Goal: Find specific page/section: Find specific page/section

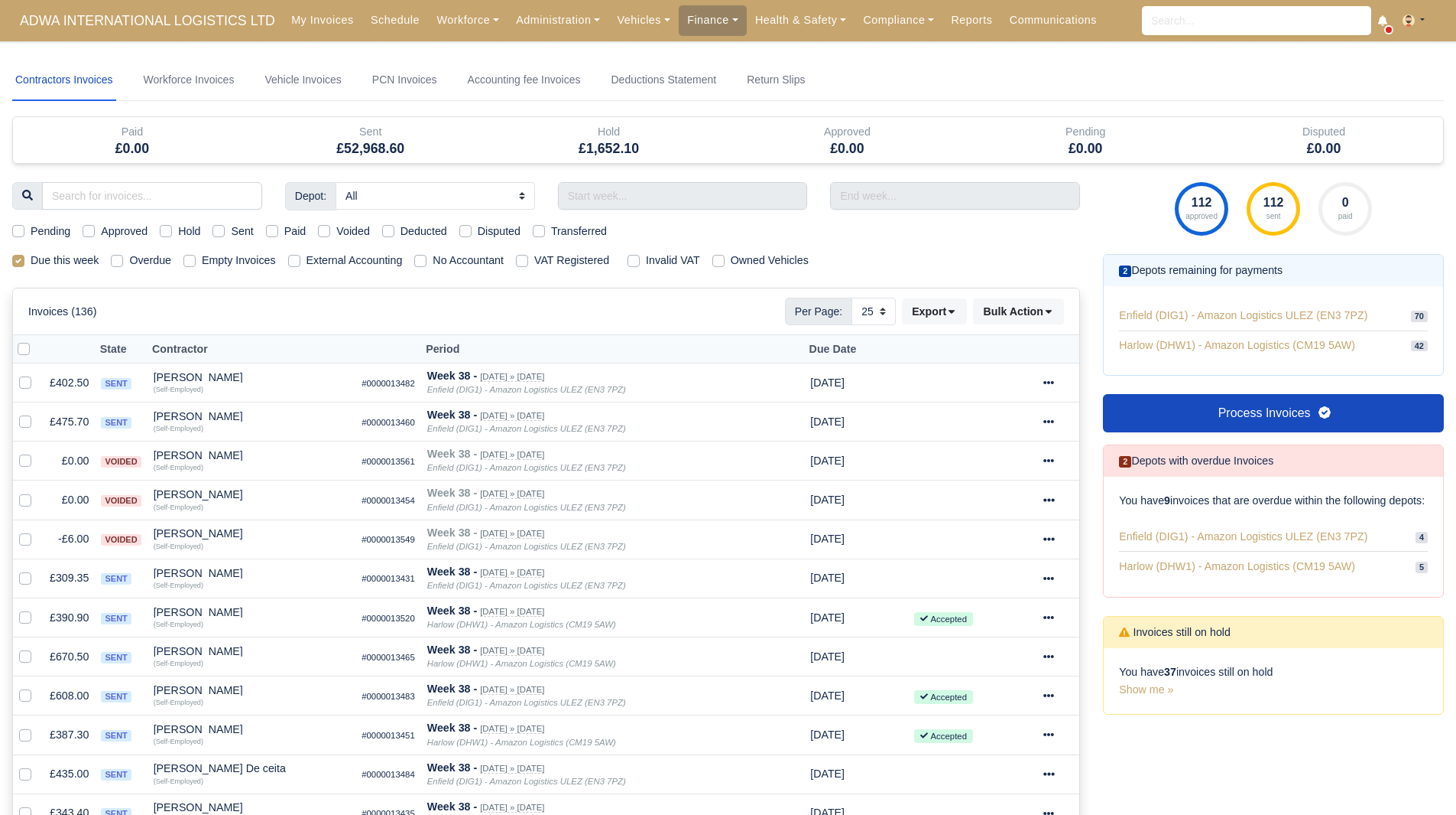
select select "25"
click at [686, 30] on link "Finance" at bounding box center [713, 20] width 68 height 30
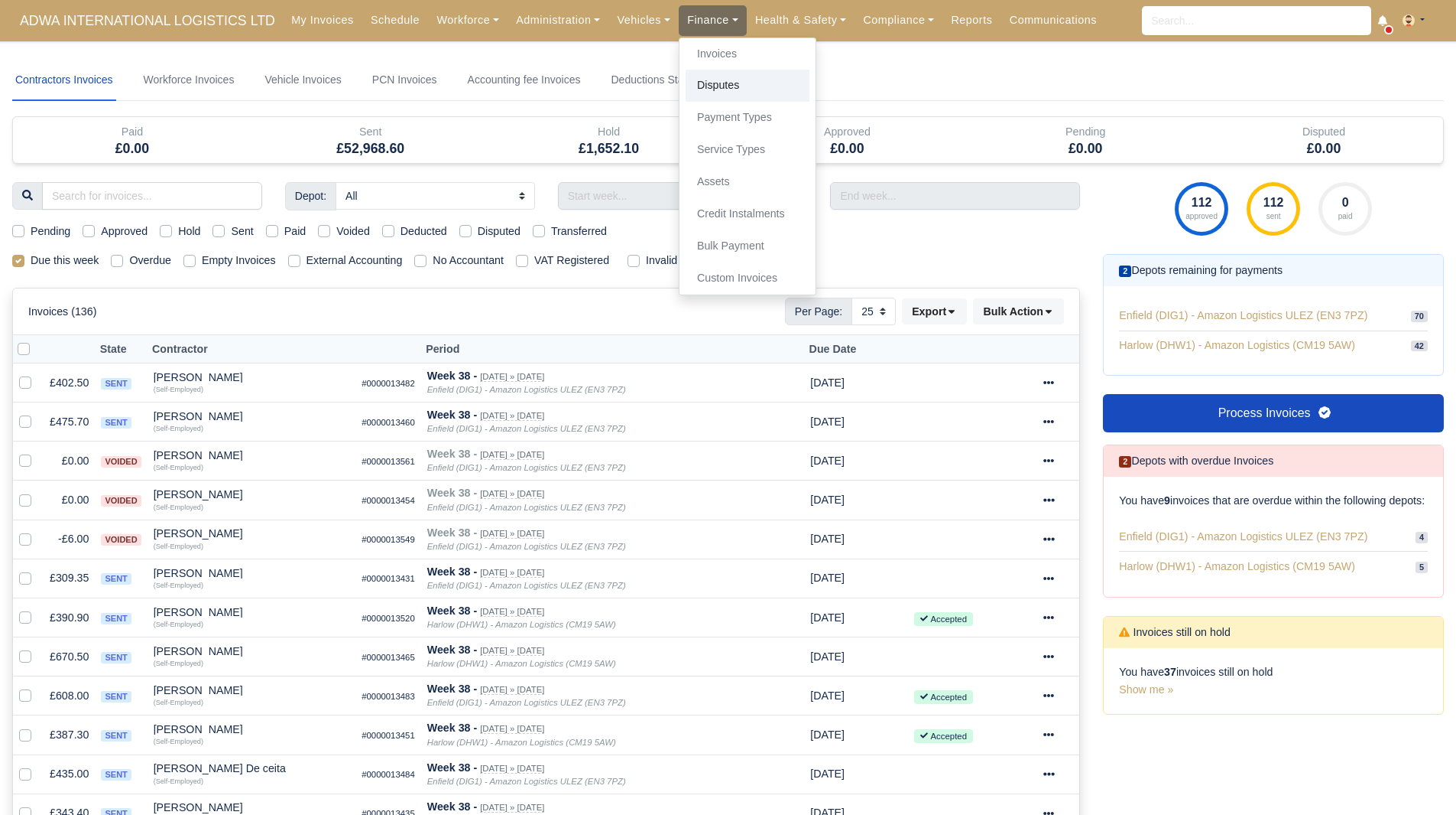
click at [719, 71] on link "Disputes" at bounding box center [748, 86] width 123 height 32
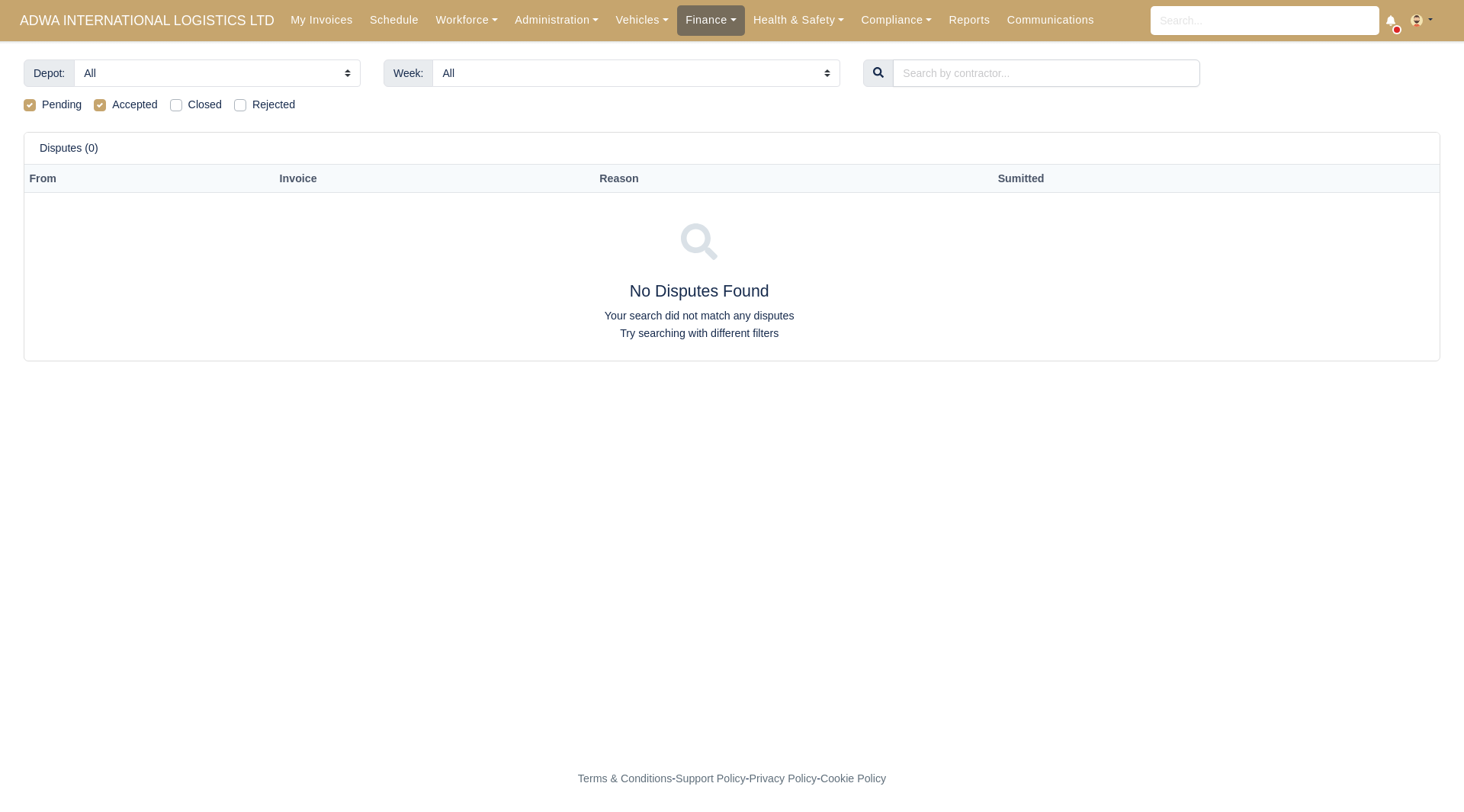
click at [688, 19] on link "Finance" at bounding box center [711, 20] width 68 height 30
click at [703, 79] on link "Disputes" at bounding box center [746, 85] width 123 height 32
